Goal: Communication & Community: Answer question/provide support

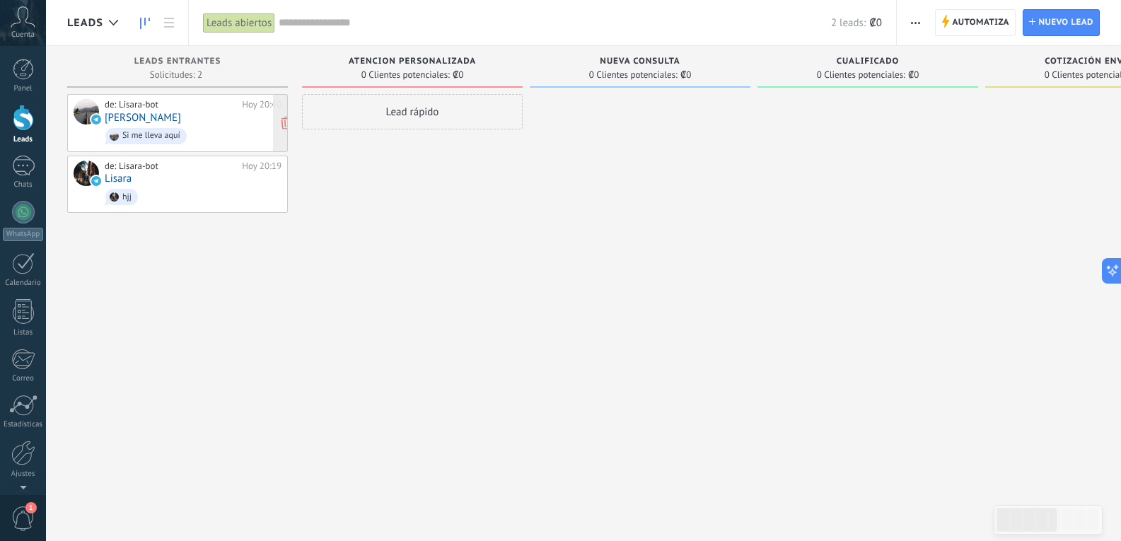
click at [229, 127] on span "Si me lleva aquí" at bounding box center [193, 136] width 177 height 22
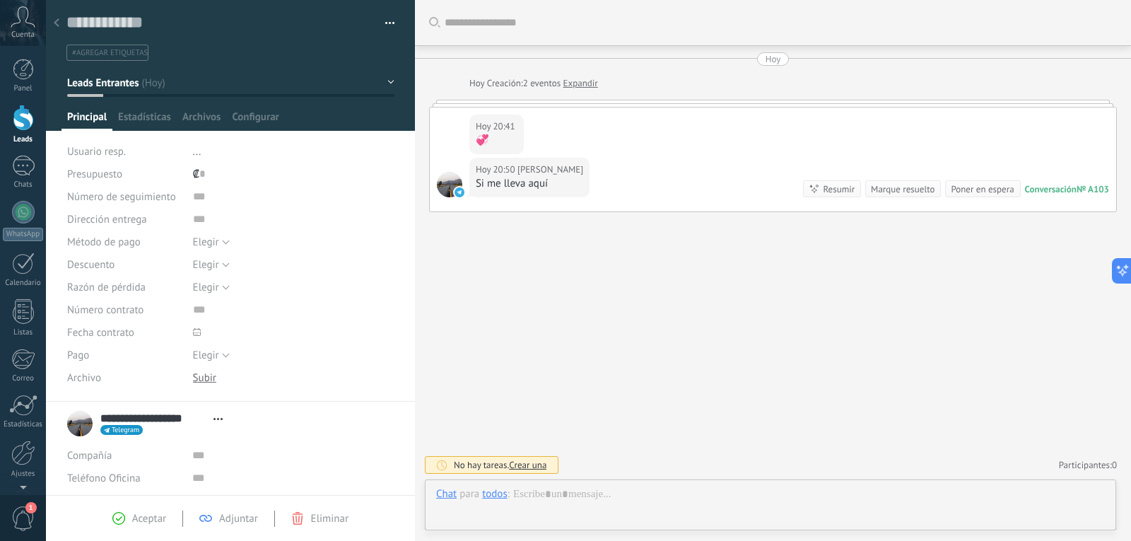
scroll to position [21, 0]
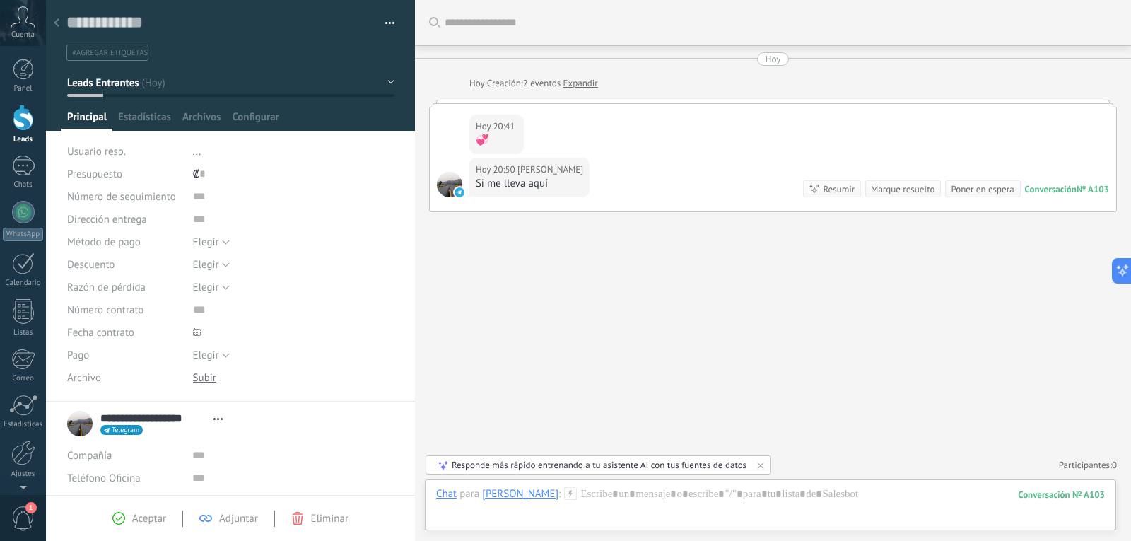
click at [579, 466] on div "Responde más rápido entrenando a tu asistente AI con tus fuentes de datos" at bounding box center [599, 465] width 295 height 12
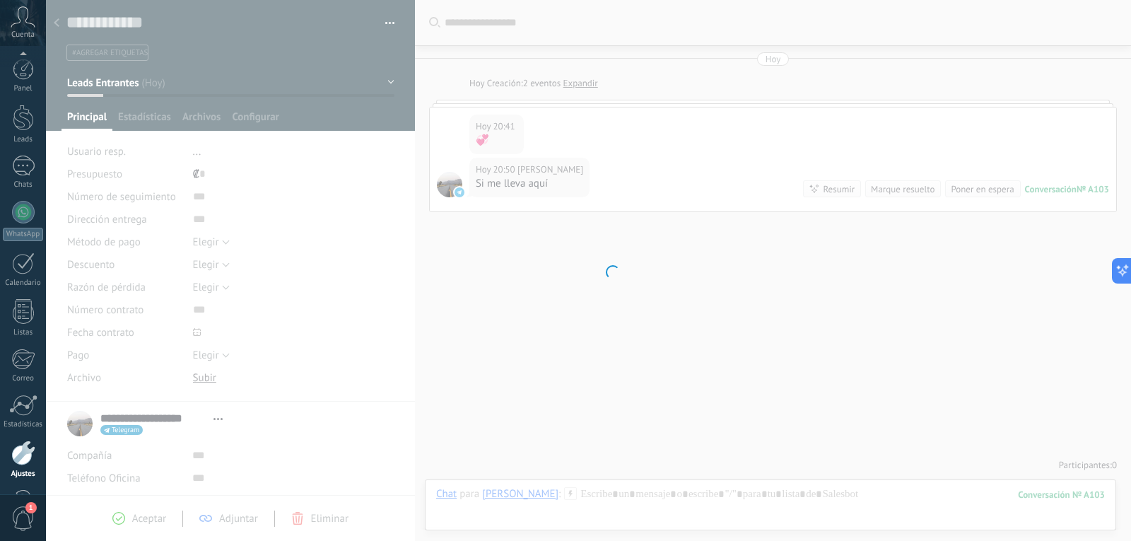
scroll to position [47, 0]
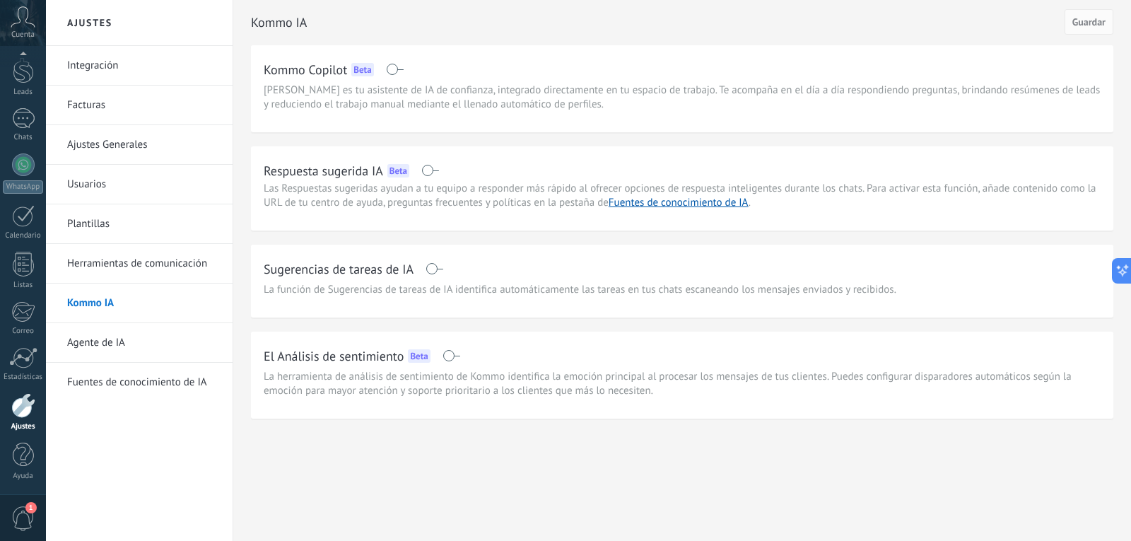
click at [24, 152] on div "Panel Leads Chats WhatsApp Clientes" at bounding box center [23, 253] width 46 height 484
click at [29, 121] on div at bounding box center [23, 118] width 23 height 21
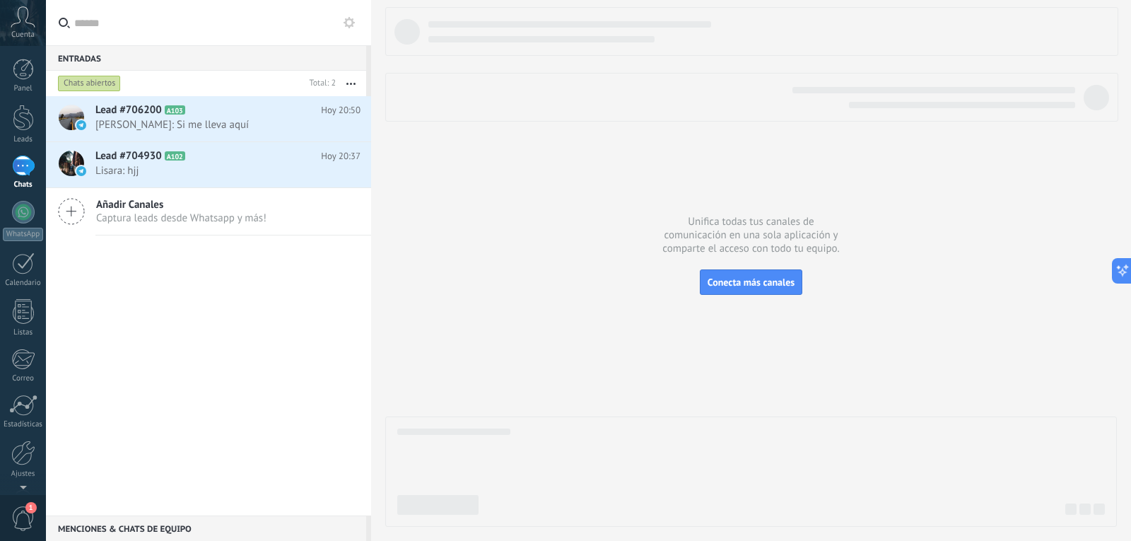
click at [33, 160] on div at bounding box center [23, 166] width 23 height 21
click at [255, 112] on h2 "Lead #706200 A103" at bounding box center [208, 110] width 226 height 14
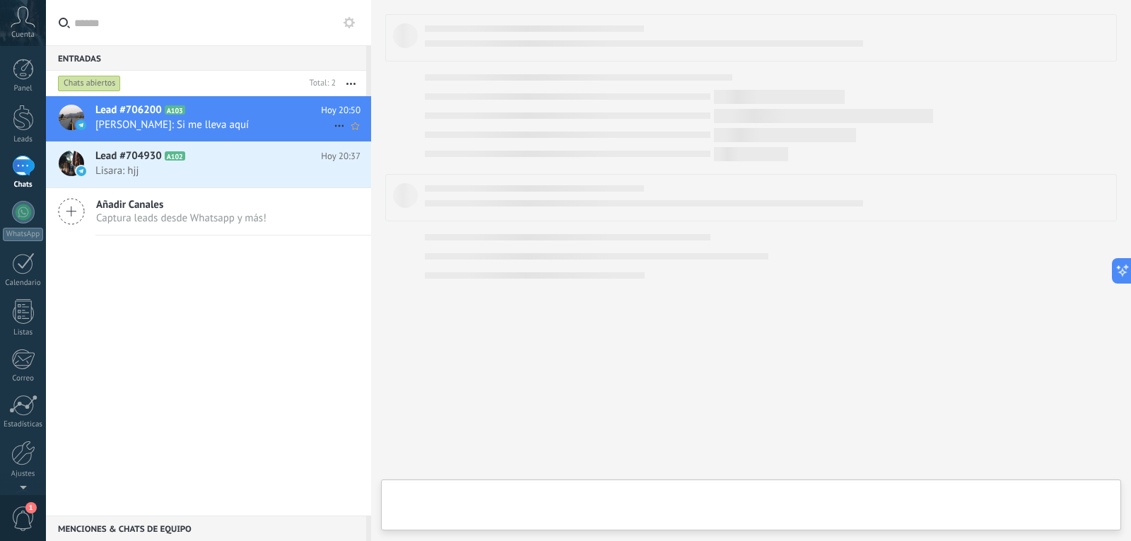
type textarea "**********"
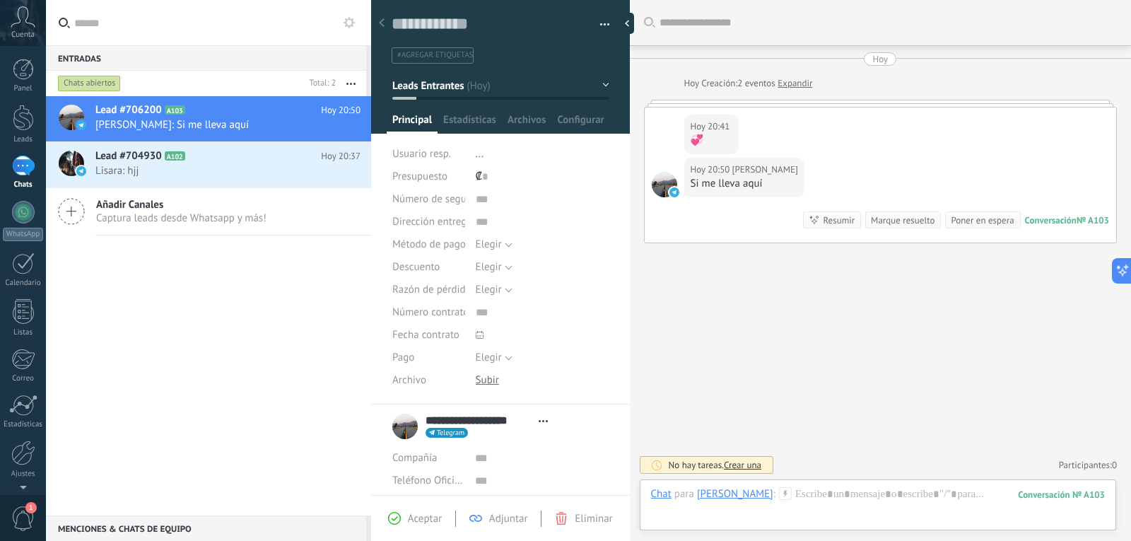
click at [382, 26] on icon at bounding box center [382, 22] width 6 height 8
